Goal: Task Accomplishment & Management: Manage account settings

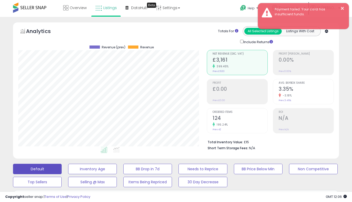
select select "**"
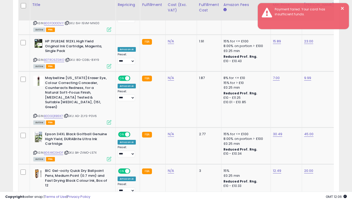
scroll to position [0, 152]
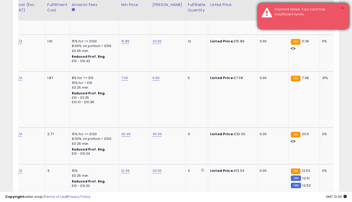
click at [344, 8] on button "×" at bounding box center [343, 8] width 4 height 7
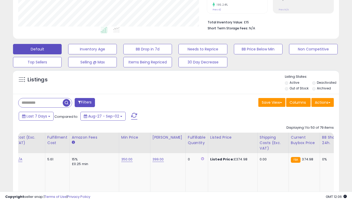
scroll to position [0, 0]
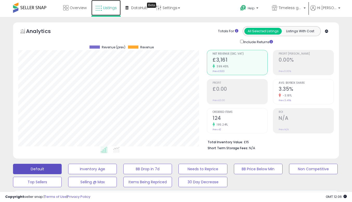
click at [115, 10] on link "Listings" at bounding box center [105, 8] width 29 height 16
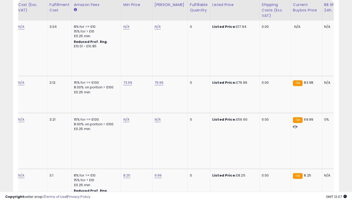
scroll to position [0, 150]
click at [160, 80] on link "79.99" at bounding box center [158, 82] width 9 height 5
type input "*"
type input "**"
click button "submit" at bounding box center [171, 65] width 9 height 8
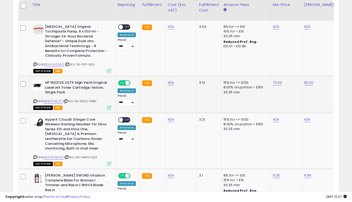
scroll to position [0, 0]
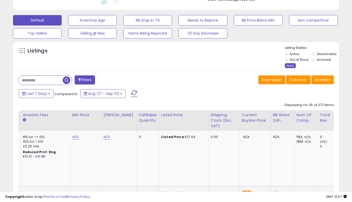
click at [289, 67] on div "Apply" at bounding box center [290, 65] width 11 height 5
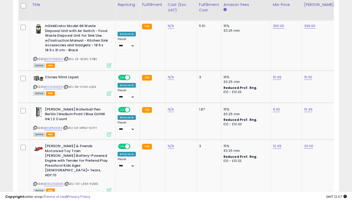
click at [289, 202] on link "2" at bounding box center [293, 206] width 9 height 9
